Goal: Check status: Check status

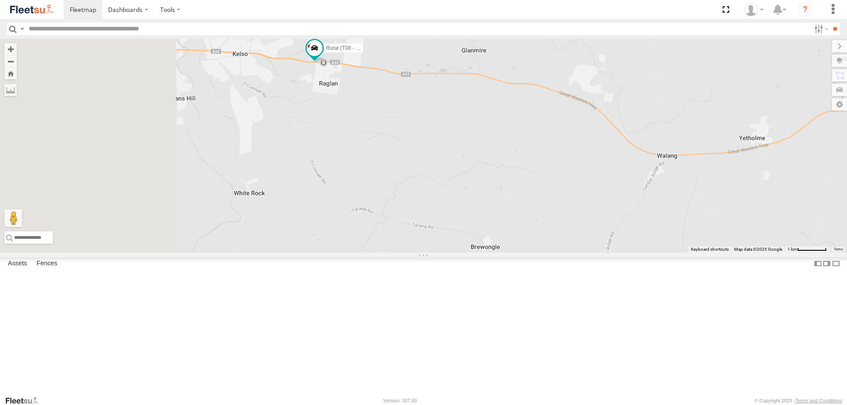
drag, startPoint x: 283, startPoint y: 104, endPoint x: 427, endPoint y: 147, distance: 149.8
click at [426, 148] on div "Rural (T08 - [PERSON_NAME]) Blacktown #2 (T05 - [PERSON_NAME]) Revesby (T07 - […" at bounding box center [423, 146] width 847 height 214
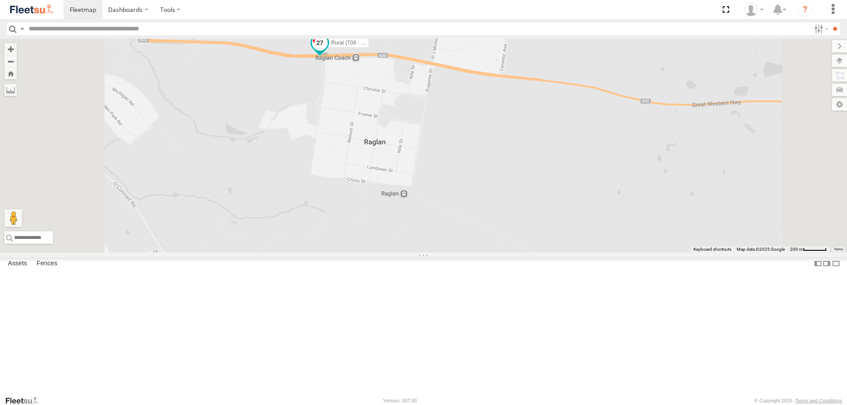
click at [330, 57] on span at bounding box center [319, 45] width 19 height 24
click at [416, 129] on div "Rural (T08 - [PERSON_NAME]) Blacktown #2 (T05 - [PERSON_NAME]) Revesby (T07 - […" at bounding box center [423, 146] width 847 height 214
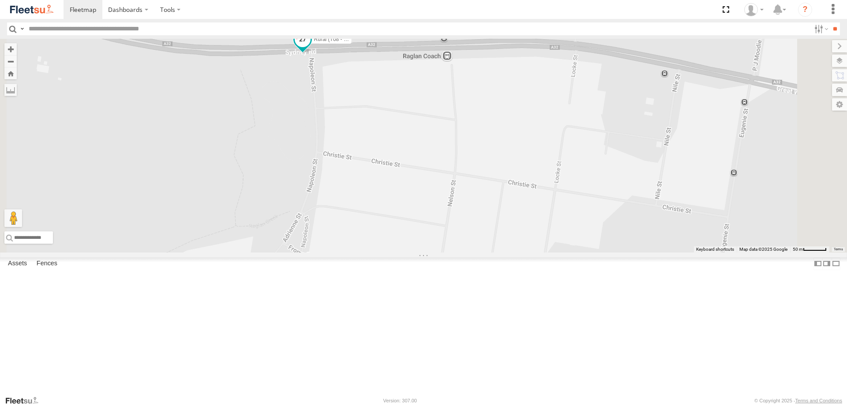
click at [311, 47] on span at bounding box center [303, 39] width 16 height 16
click at [292, 43] on label at bounding box center [283, 40] width 17 height 6
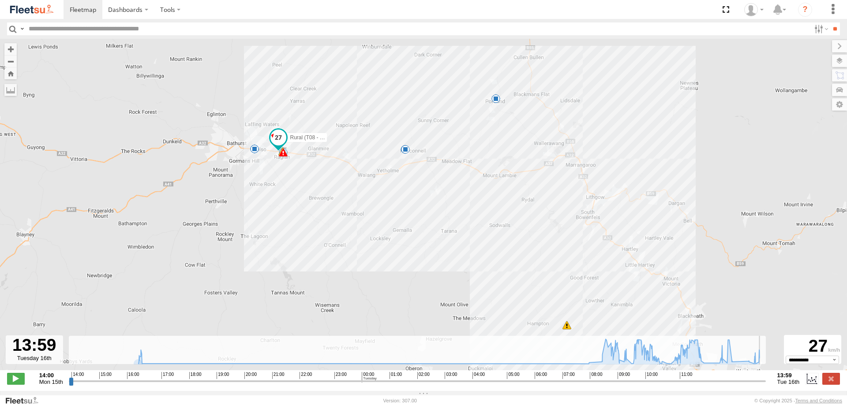
drag, startPoint x: 71, startPoint y: 384, endPoint x: 767, endPoint y: 375, distance: 696.3
type input "**********"
click at [766, 377] on input "range" at bounding box center [417, 381] width 697 height 8
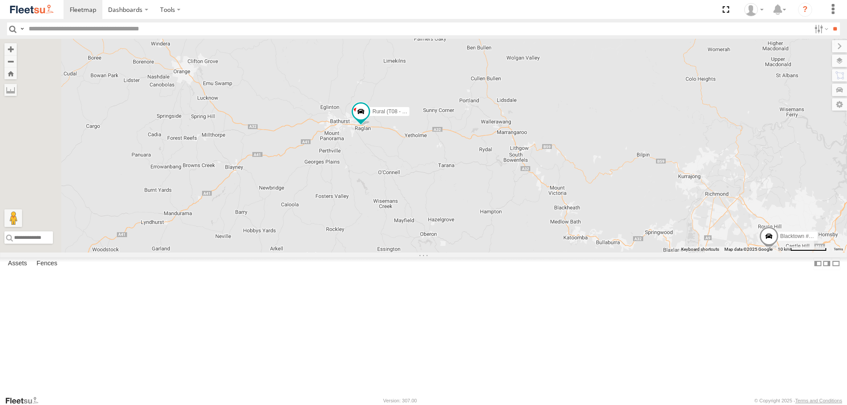
drag, startPoint x: 275, startPoint y: 134, endPoint x: 476, endPoint y: 214, distance: 216.6
click at [476, 214] on div "2 Rural (T08 - Matt) Blacktown #2 (T05 - Tony) Revesby (T07 - Dave) SPARE (T04)" at bounding box center [423, 146] width 847 height 214
